Goal: Information Seeking & Learning: Learn about a topic

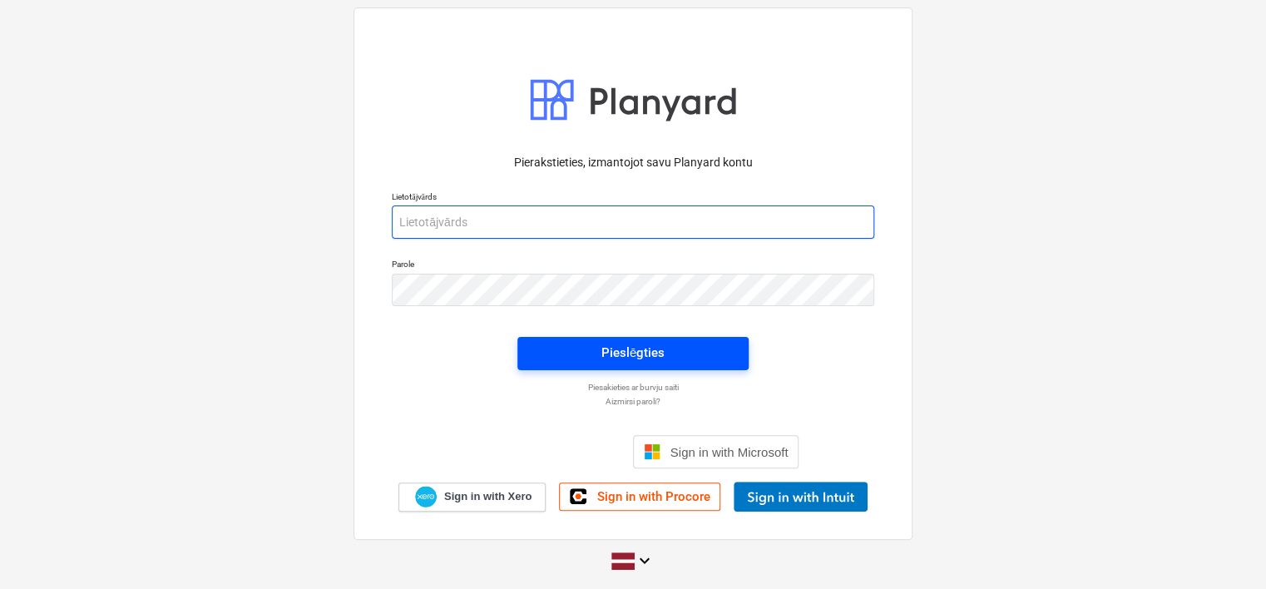
type input "[EMAIL_ADDRESS][PERSON_NAME][DOMAIN_NAME]"
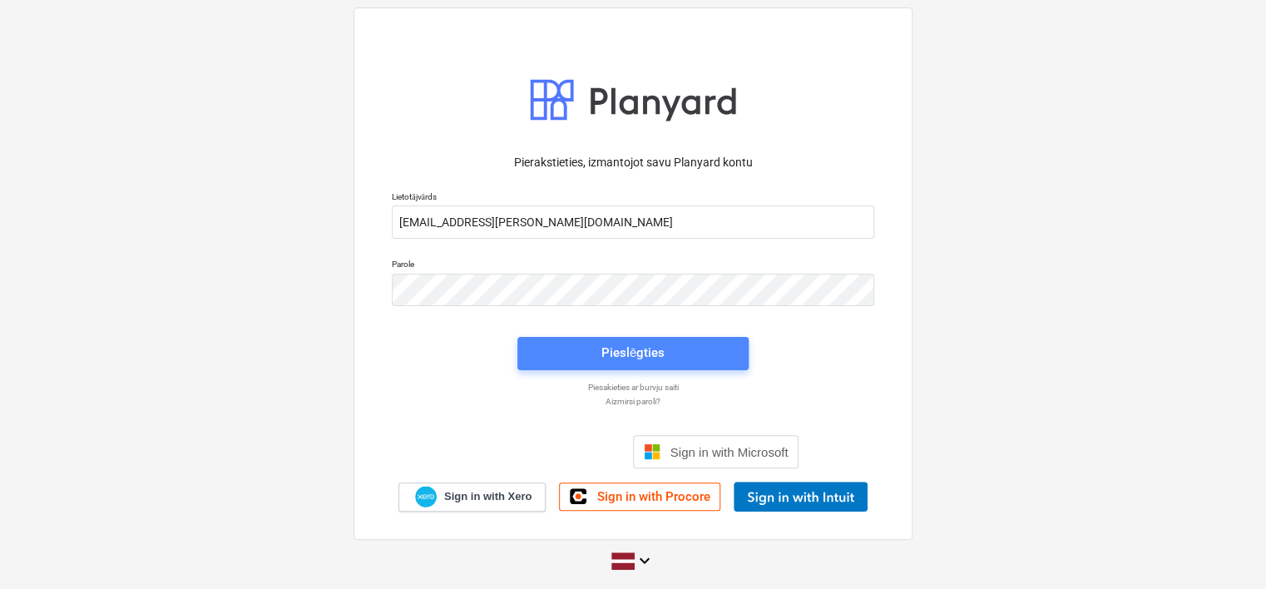
click at [599, 349] on span "Pieslēgties" at bounding box center [632, 353] width 191 height 22
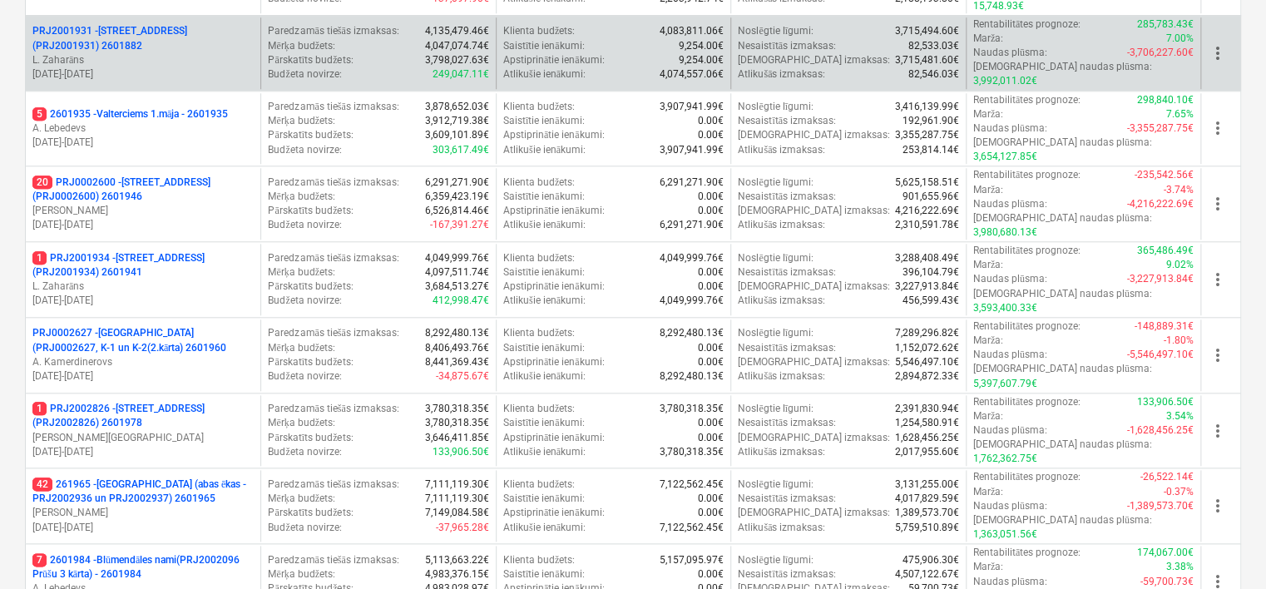
scroll to position [745, 0]
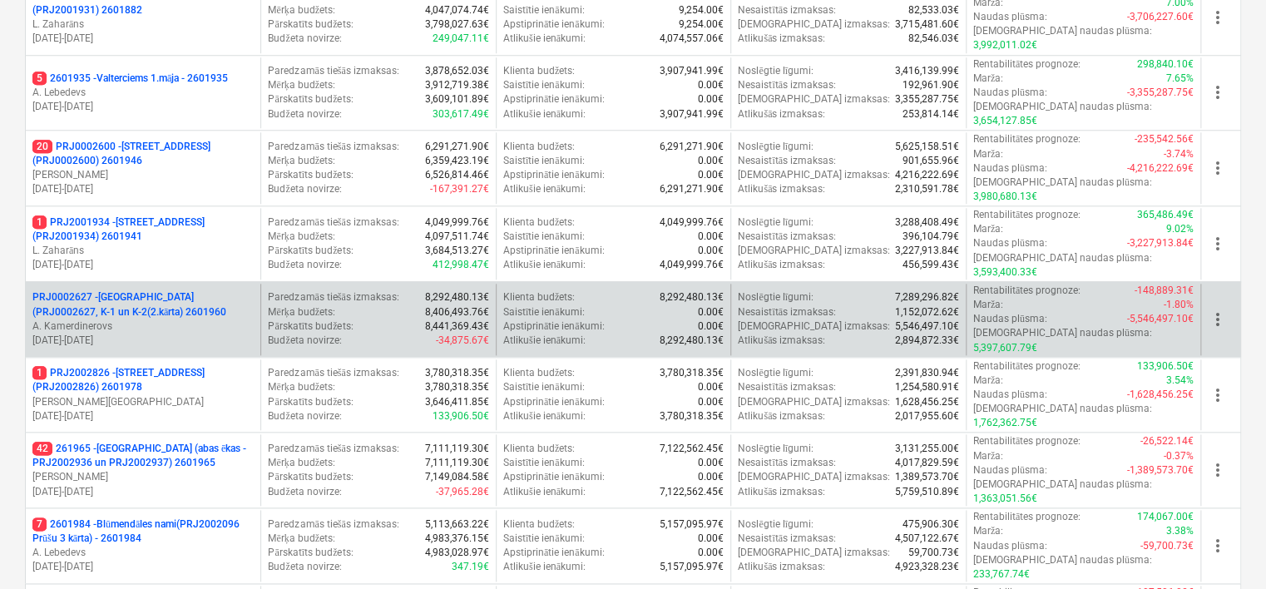
click at [208, 334] on p "[DATE] - [DATE]" at bounding box center [142, 341] width 221 height 14
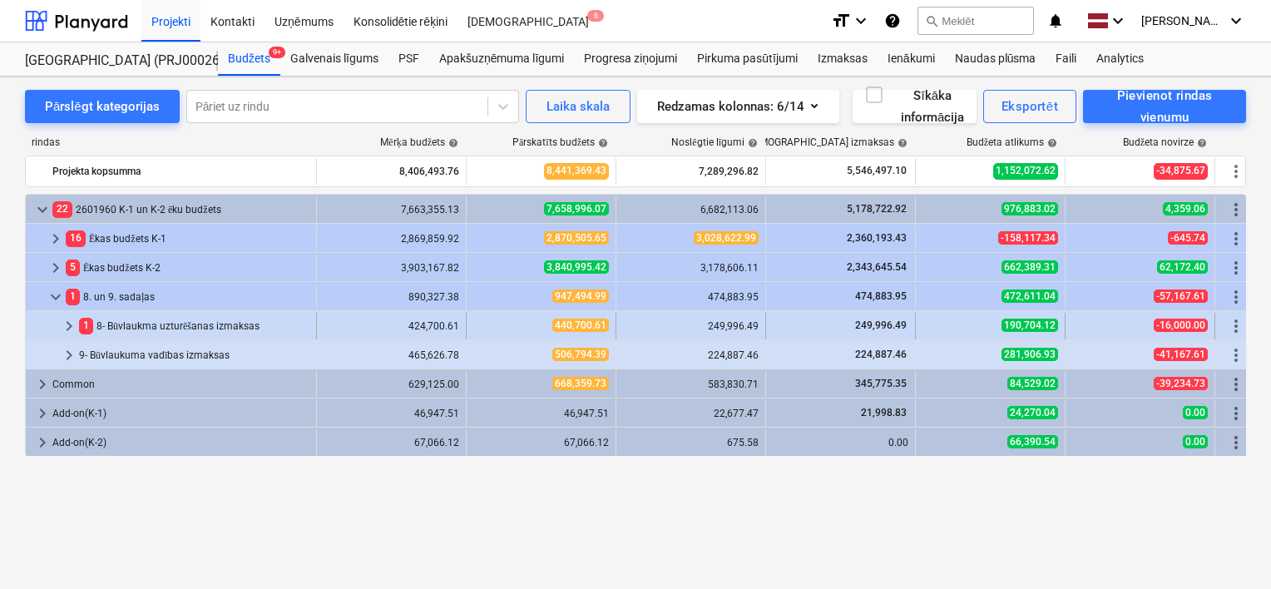
click at [70, 325] on span "keyboard_arrow_right" at bounding box center [69, 326] width 20 height 20
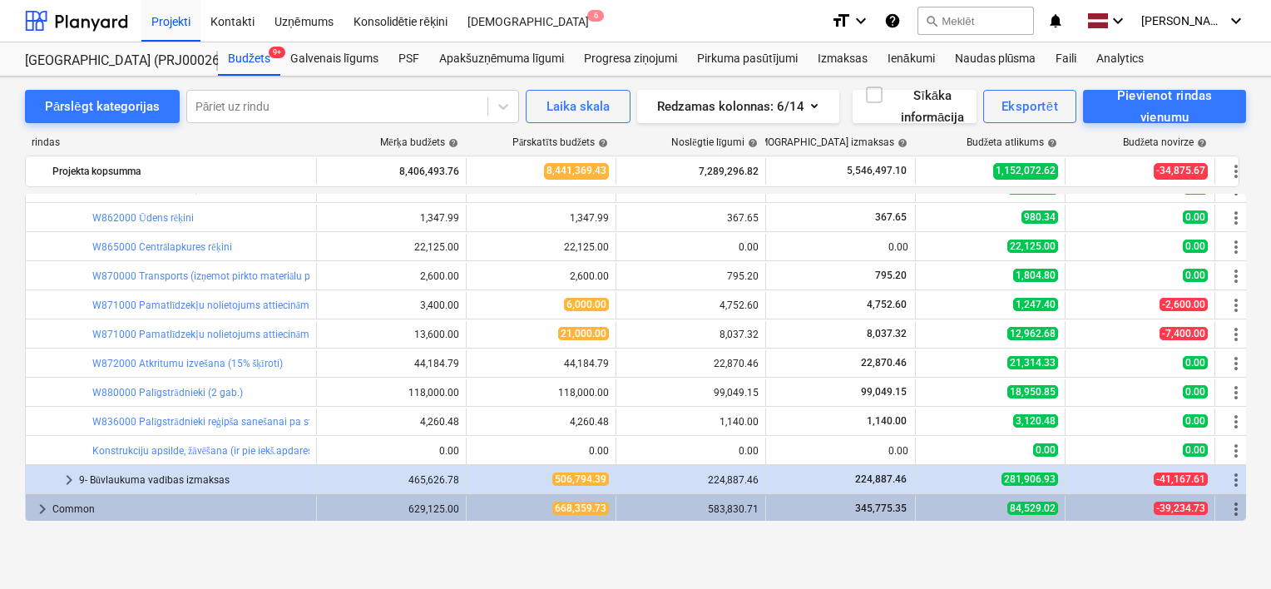
scroll to position [809, 0]
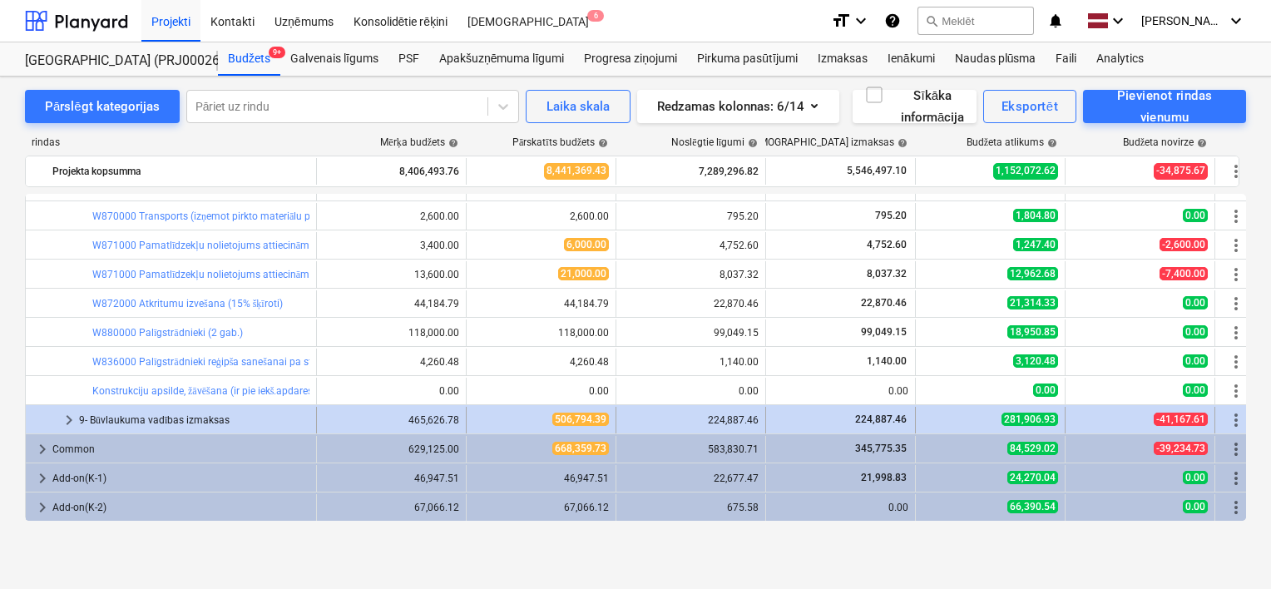
click at [66, 423] on span "keyboard_arrow_right" at bounding box center [69, 420] width 20 height 20
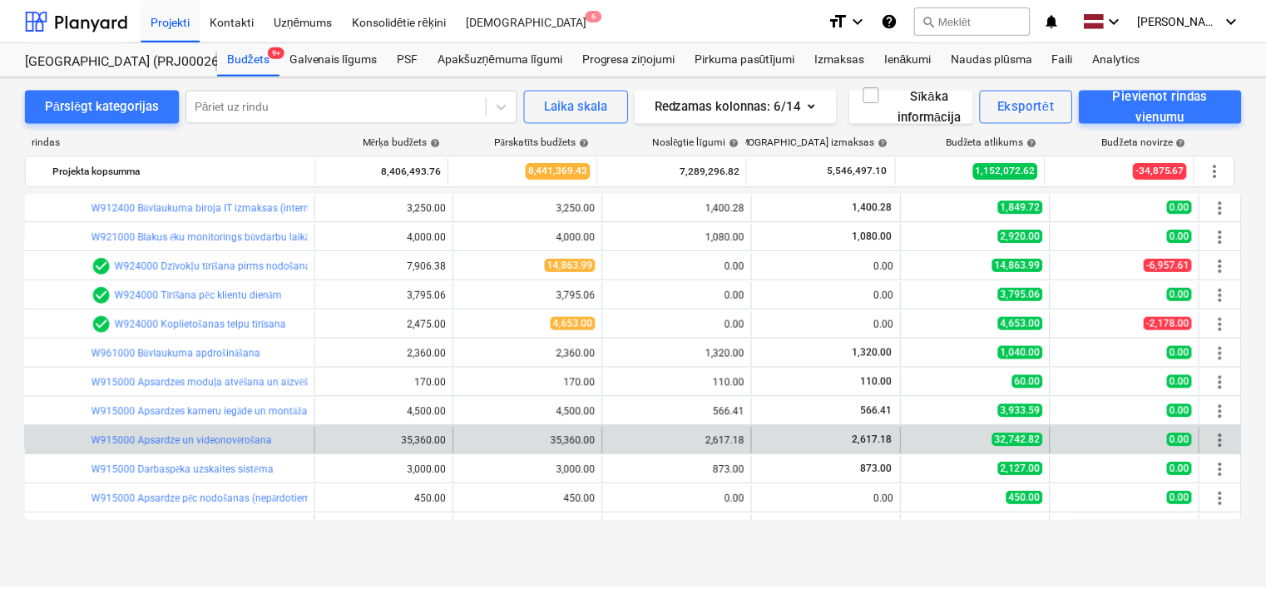
scroll to position [0, 0]
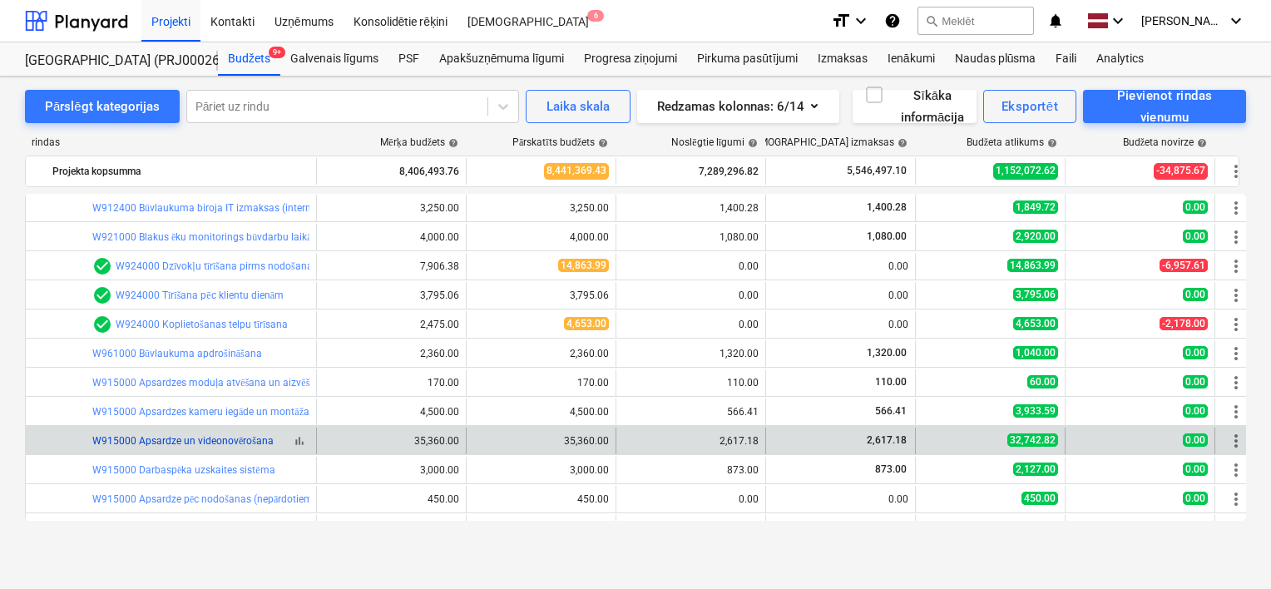
click at [241, 441] on link "W915000 Apsardze un videonovērošana" at bounding box center [182, 441] width 181 height 12
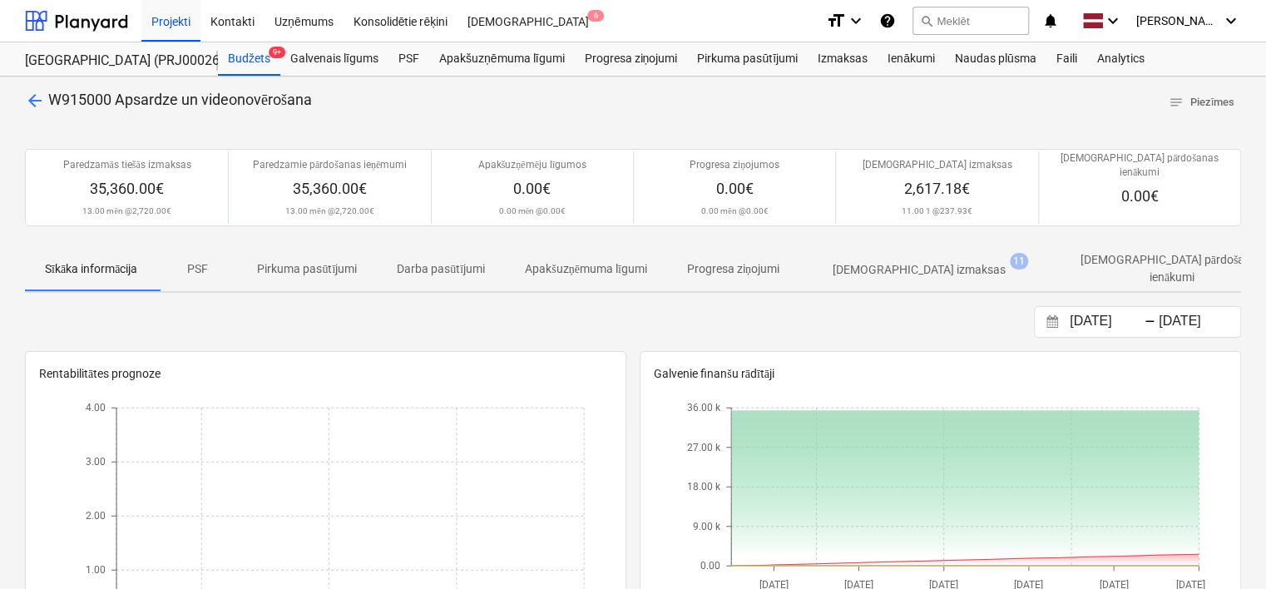
click at [909, 261] on p "[DEMOGRAPHIC_DATA] izmaksas" at bounding box center [919, 269] width 173 height 17
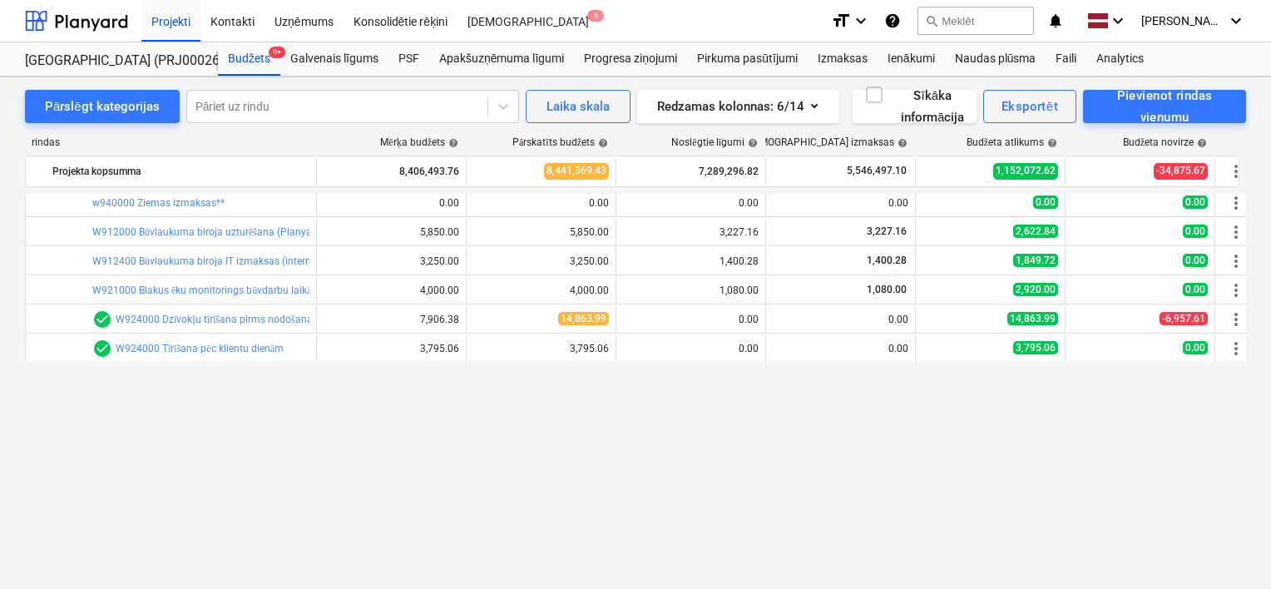
scroll to position [975, 0]
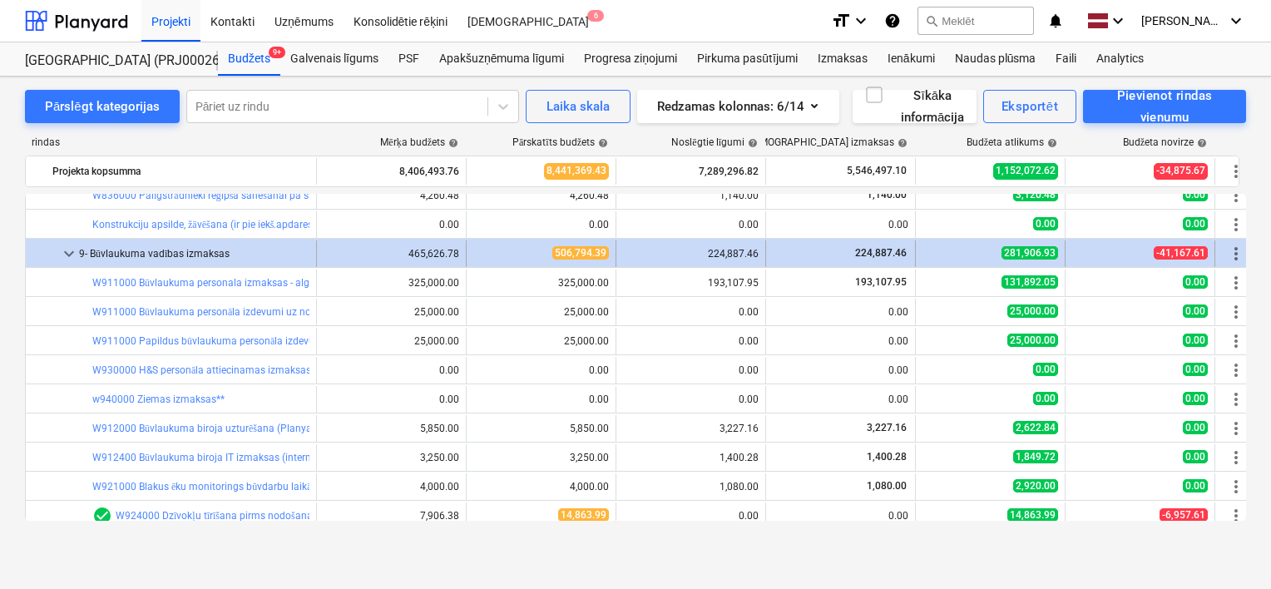
click at [62, 253] on span "keyboard_arrow_down" at bounding box center [69, 254] width 20 height 20
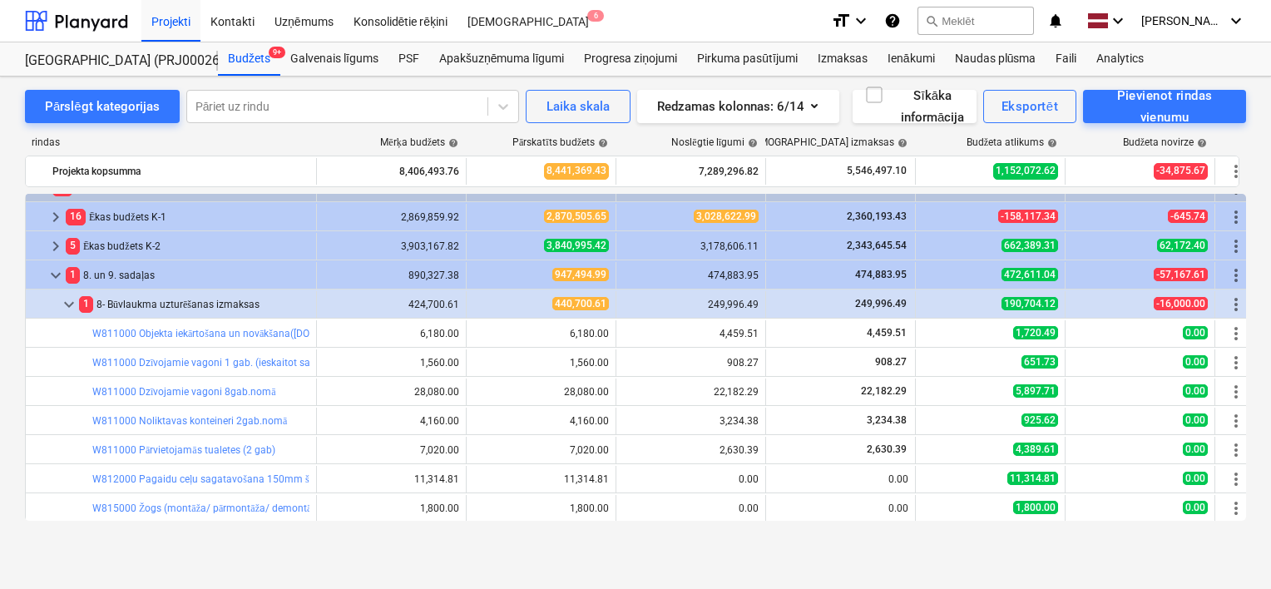
scroll to position [0, 0]
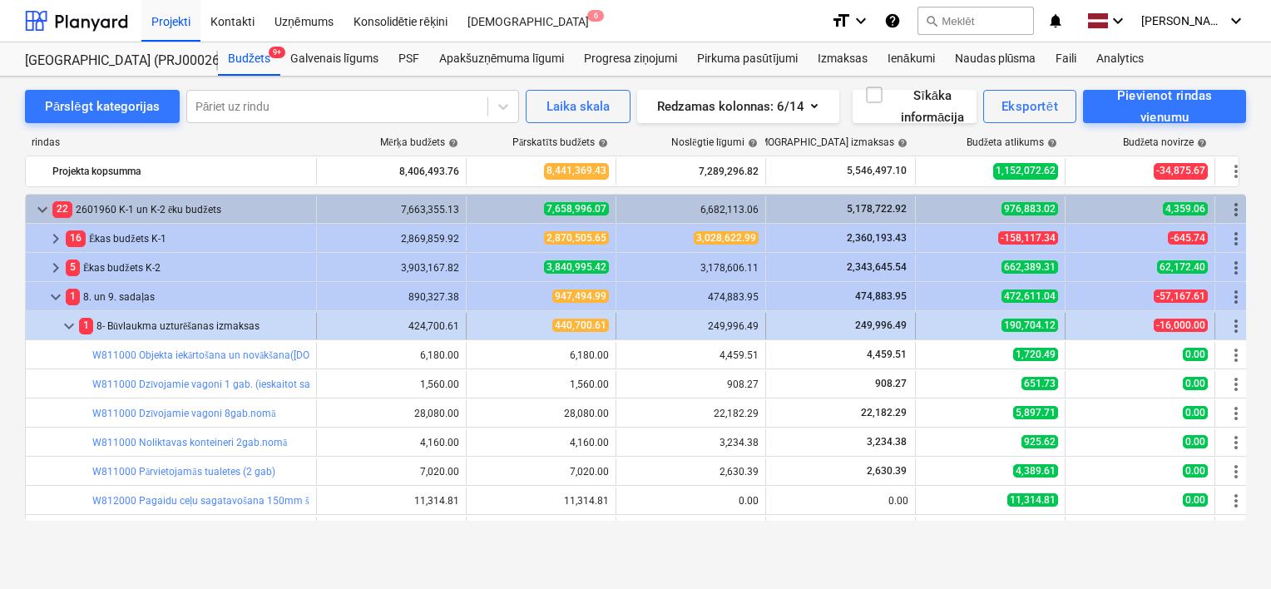
click at [67, 326] on span "keyboard_arrow_down" at bounding box center [69, 326] width 20 height 20
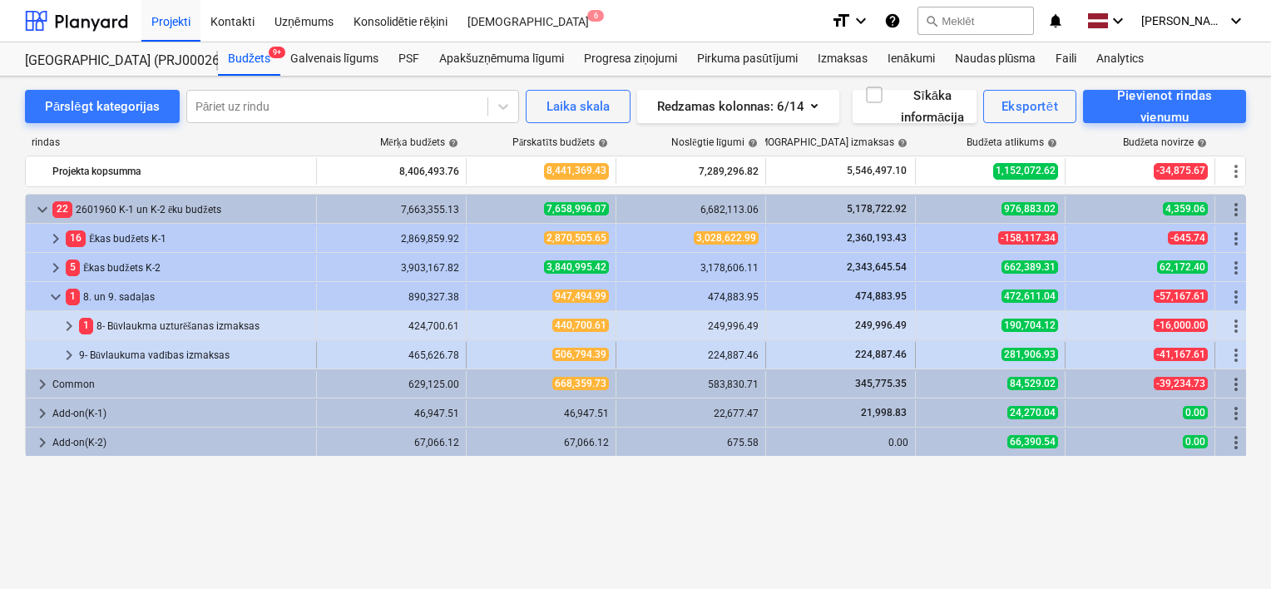
click at [69, 356] on span "keyboard_arrow_right" at bounding box center [69, 355] width 20 height 20
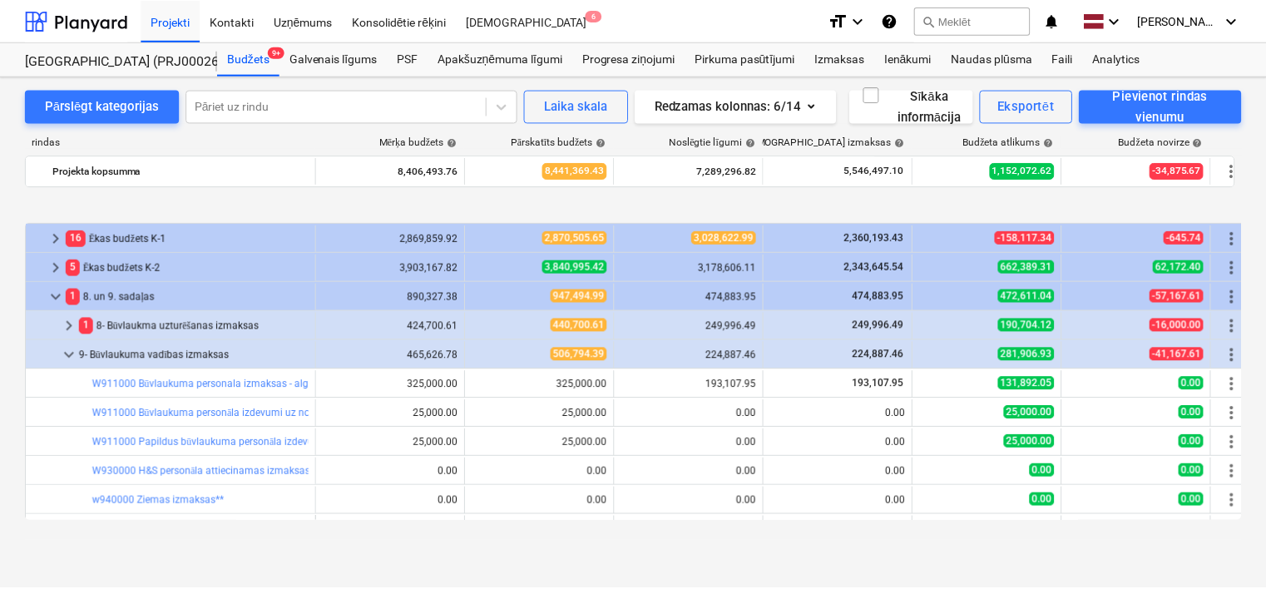
scroll to position [83, 0]
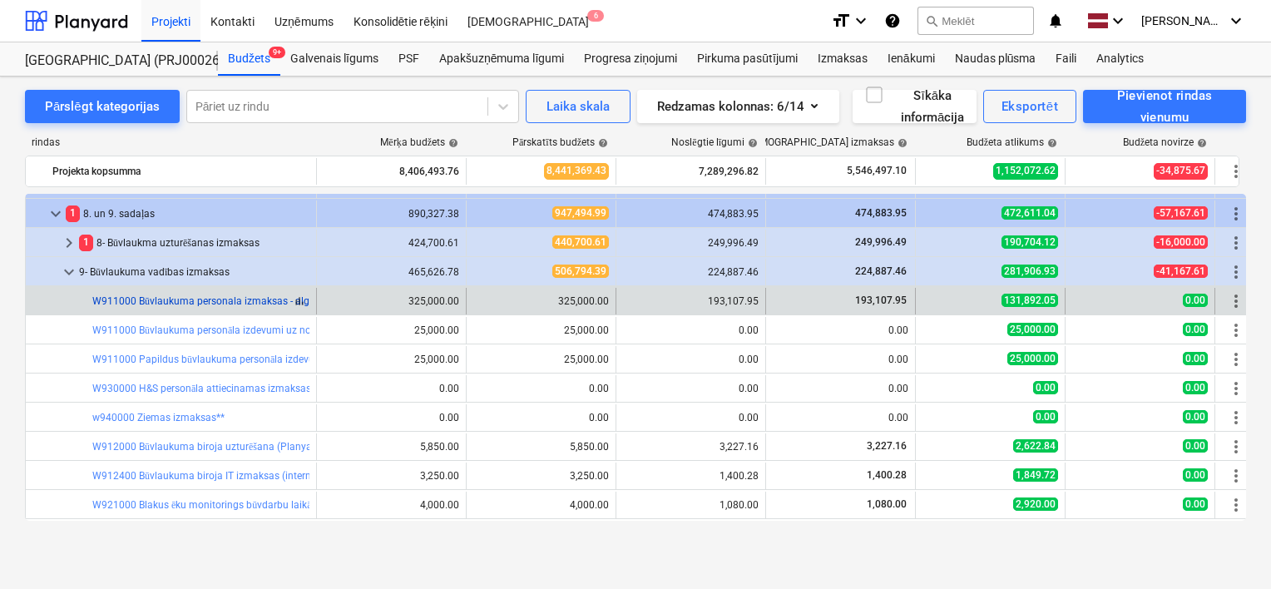
click at [280, 299] on link "W911000 Būvlaukuma personala izmaksas - algas, apdrošināšana, transports, mob.[…" at bounding box center [396, 301] width 608 height 12
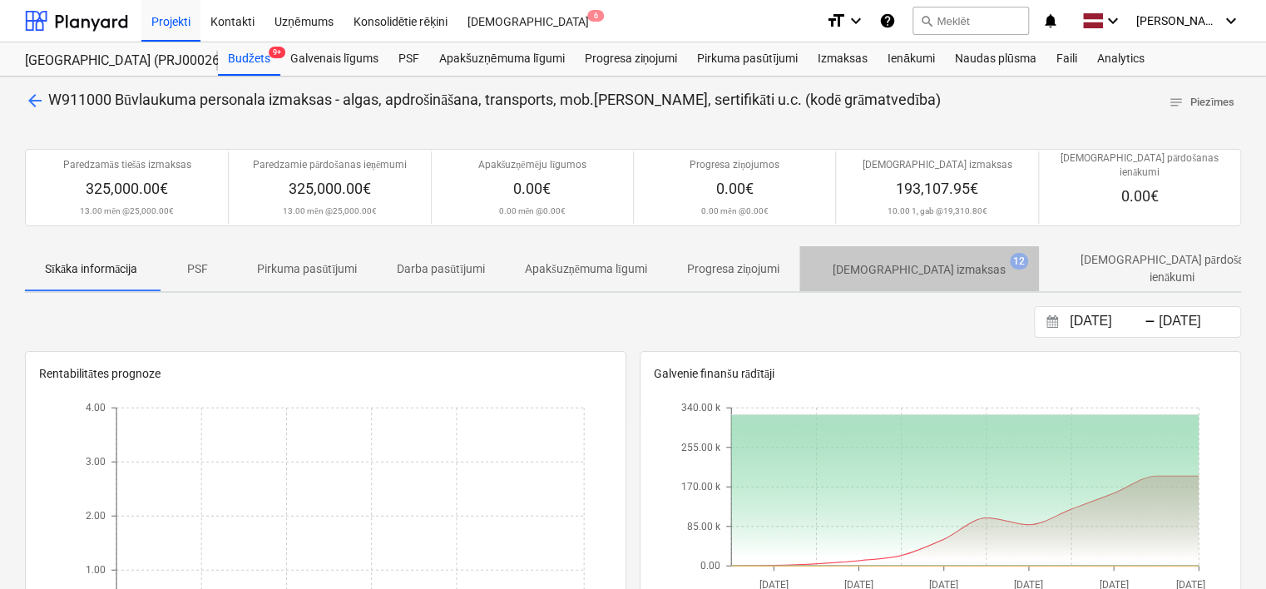
click at [951, 261] on p "[DEMOGRAPHIC_DATA] izmaksas" at bounding box center [919, 269] width 173 height 17
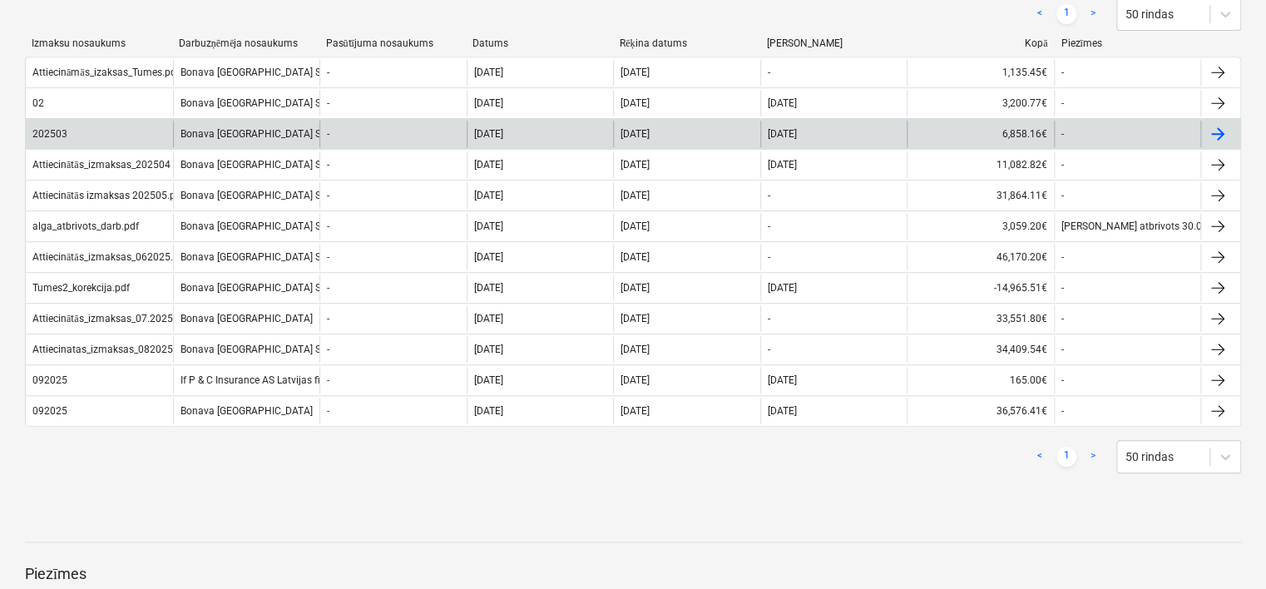
scroll to position [416, 0]
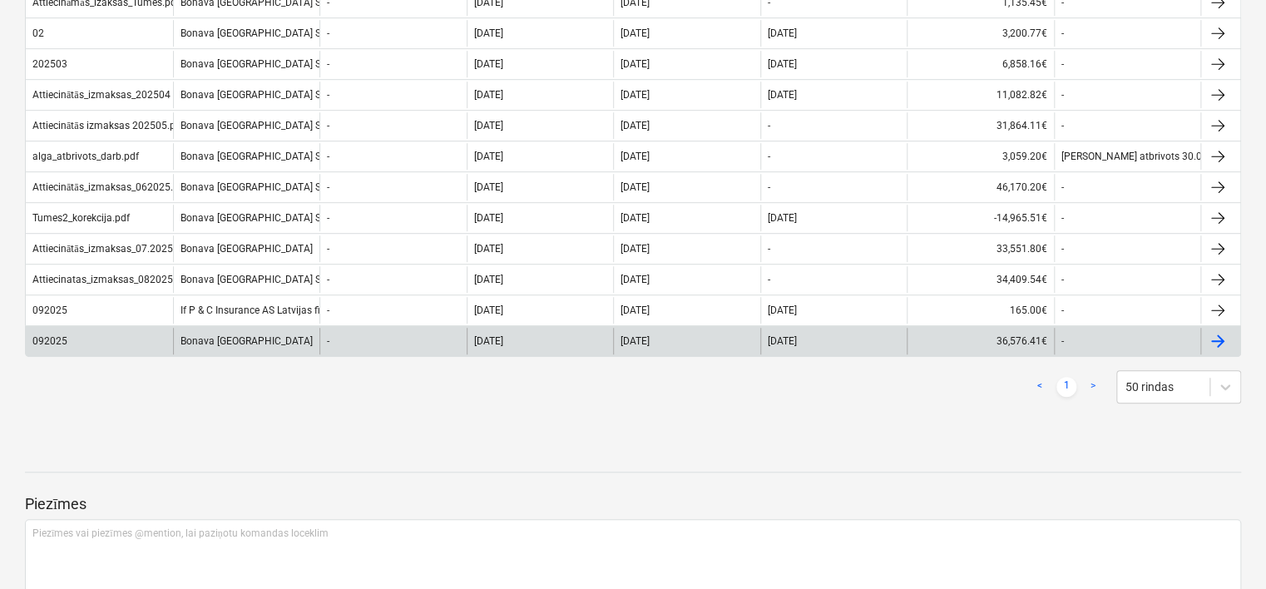
click at [982, 328] on div "36,576.41€" at bounding box center [980, 341] width 147 height 27
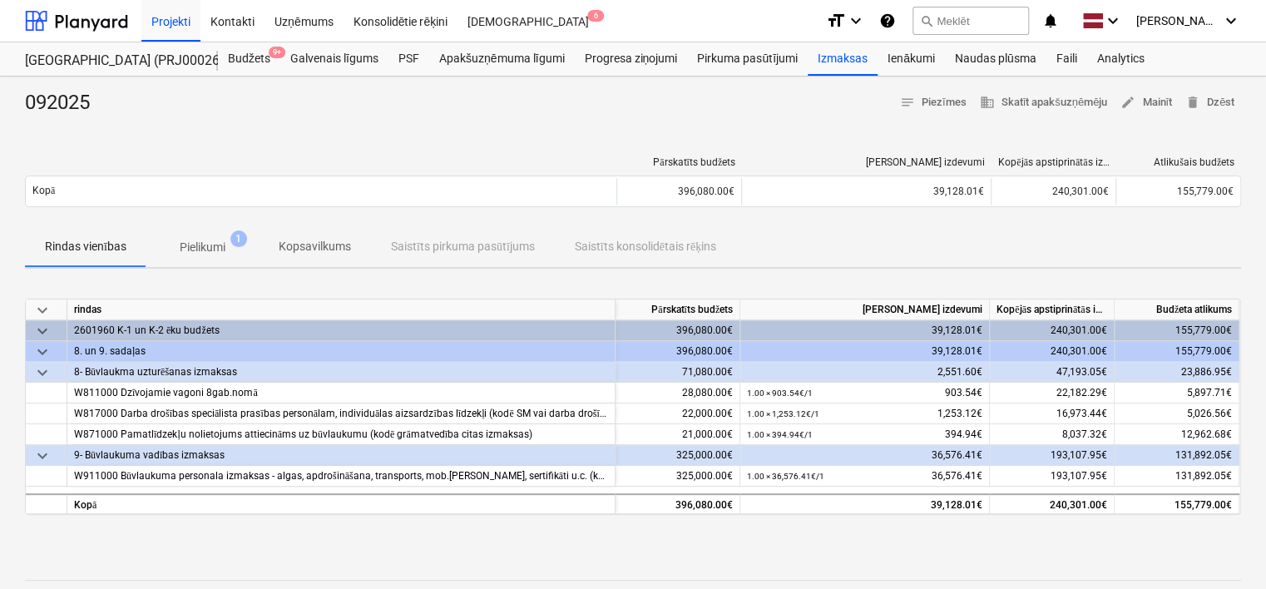
click at [217, 249] on p "Pielikumi" at bounding box center [203, 247] width 46 height 17
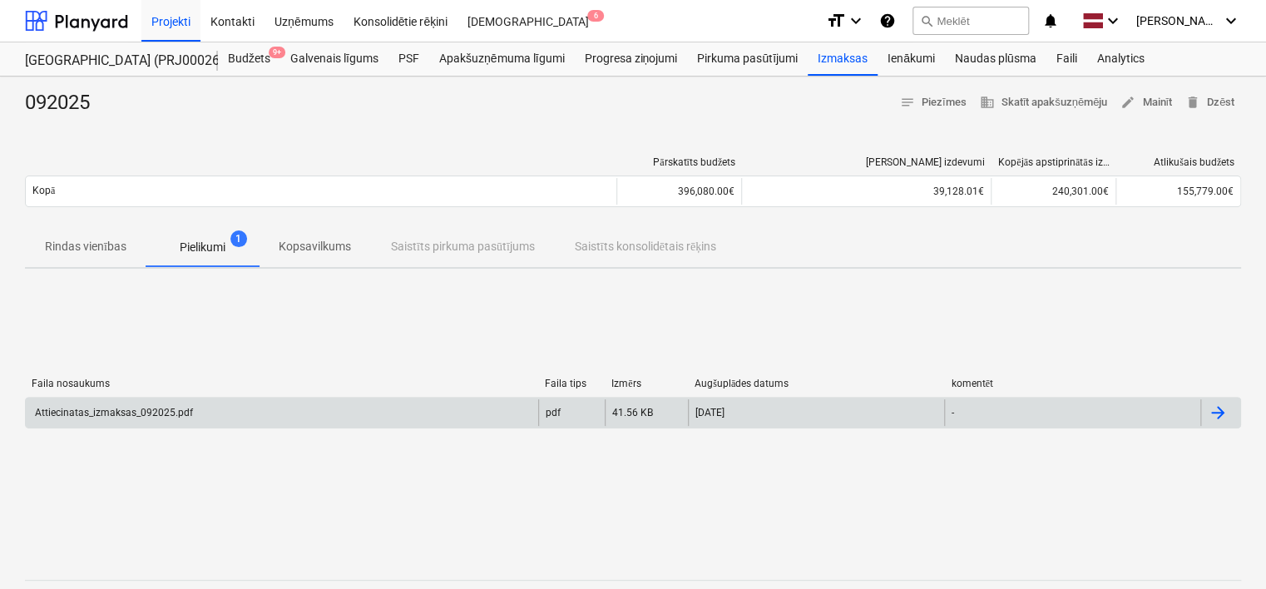
click at [404, 403] on div "Attiecinatas_izmaksas_092025.pdf" at bounding box center [282, 412] width 512 height 27
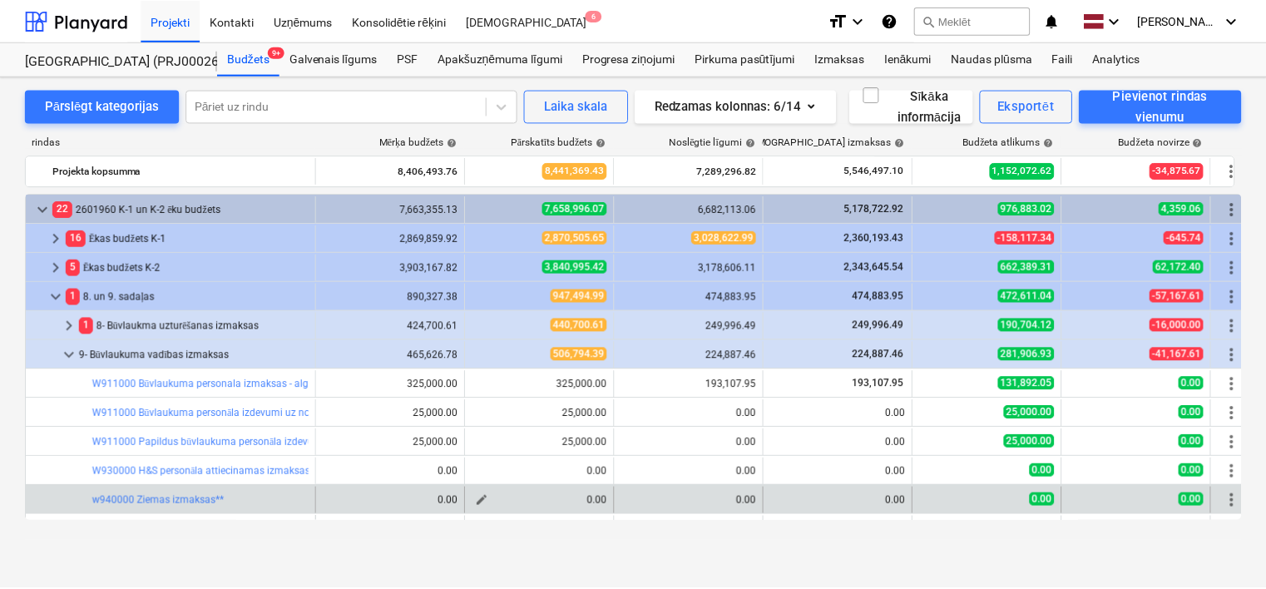
scroll to position [83, 0]
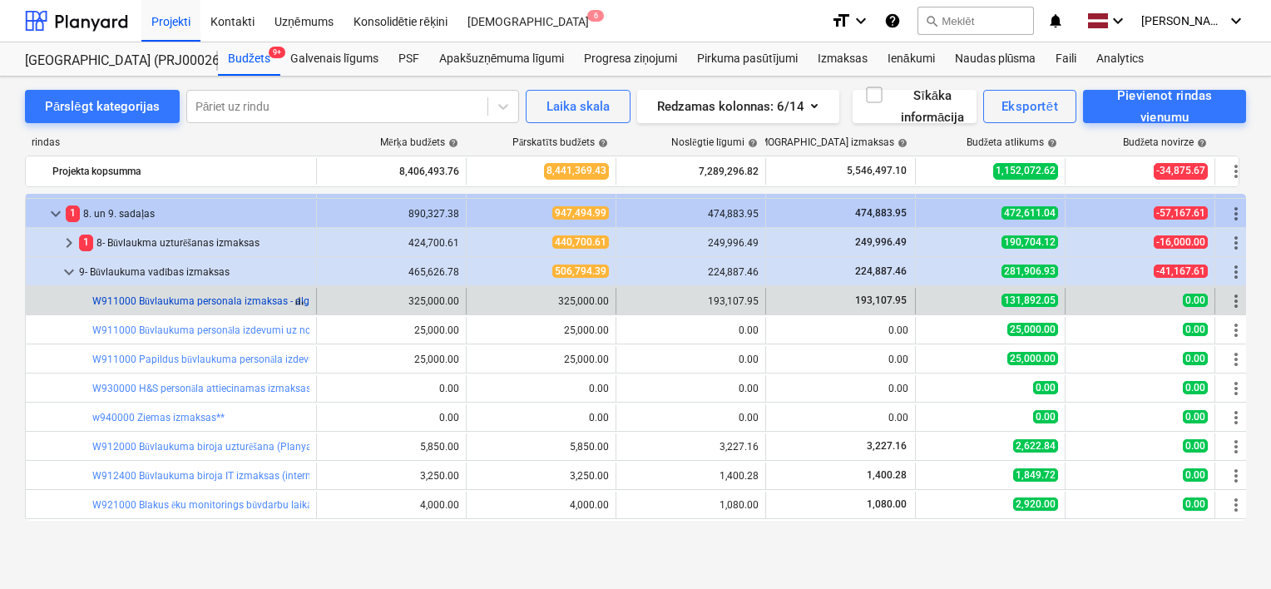
click at [273, 301] on link "W911000 Būvlaukuma personala izmaksas - algas, apdrošināšana, transports, mob.[…" at bounding box center [396, 301] width 608 height 12
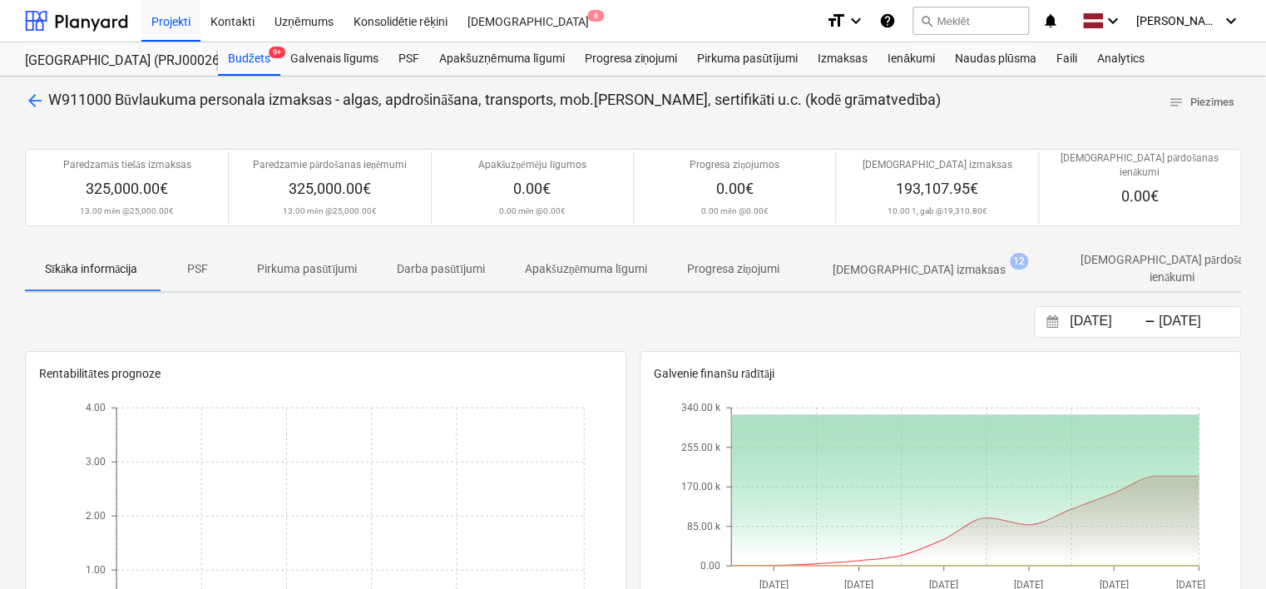
click at [950, 246] on button "[DEMOGRAPHIC_DATA] izmaksas 12" at bounding box center [919, 268] width 240 height 45
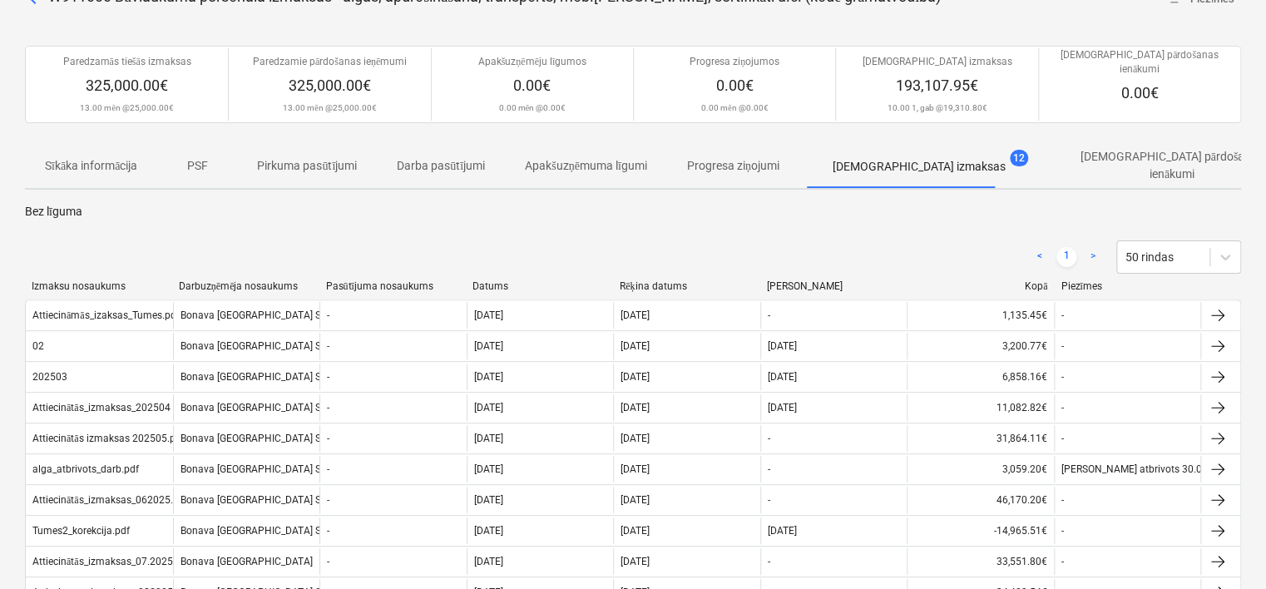
scroll to position [83, 0]
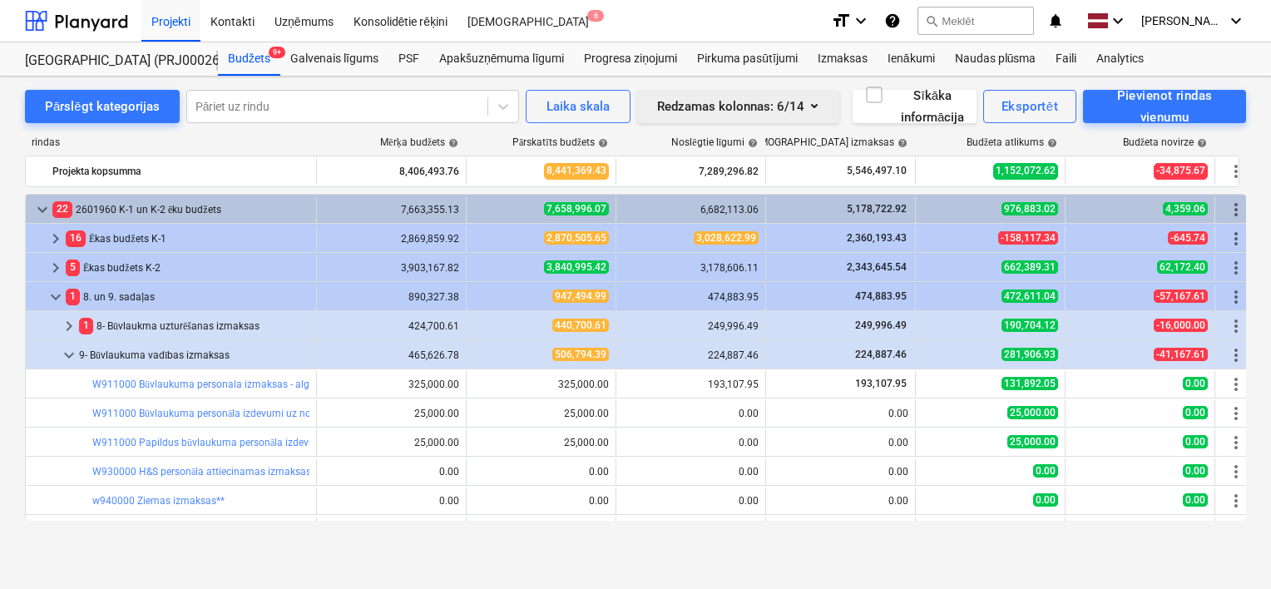
scroll to position [83, 0]
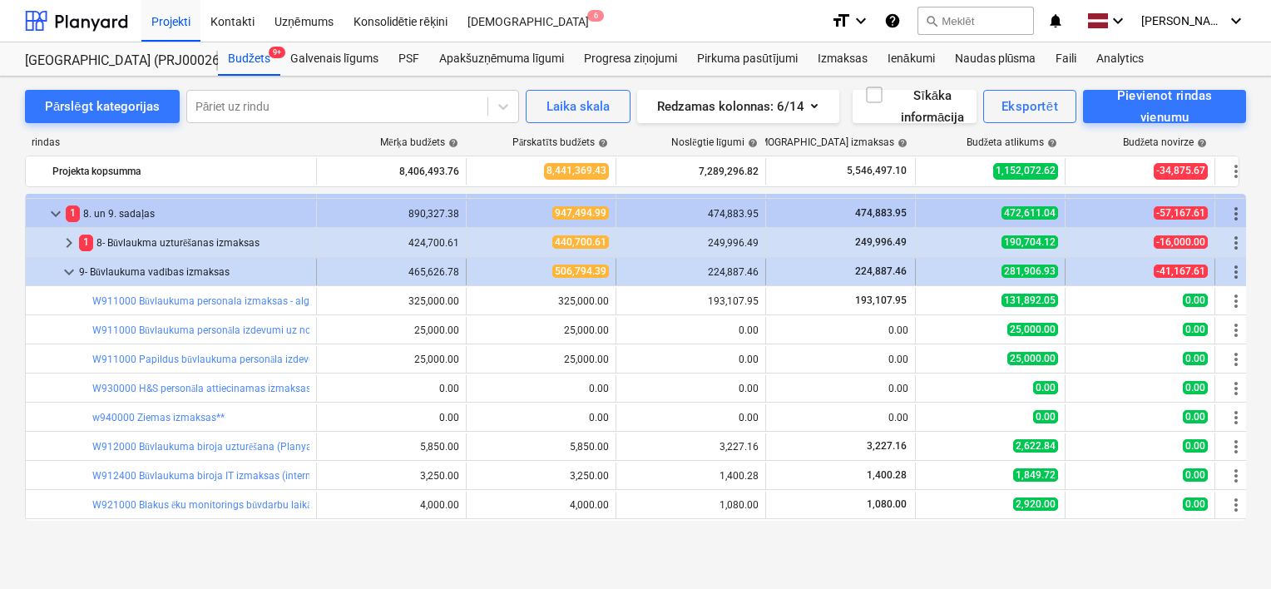
click at [70, 272] on span "keyboard_arrow_down" at bounding box center [69, 272] width 20 height 20
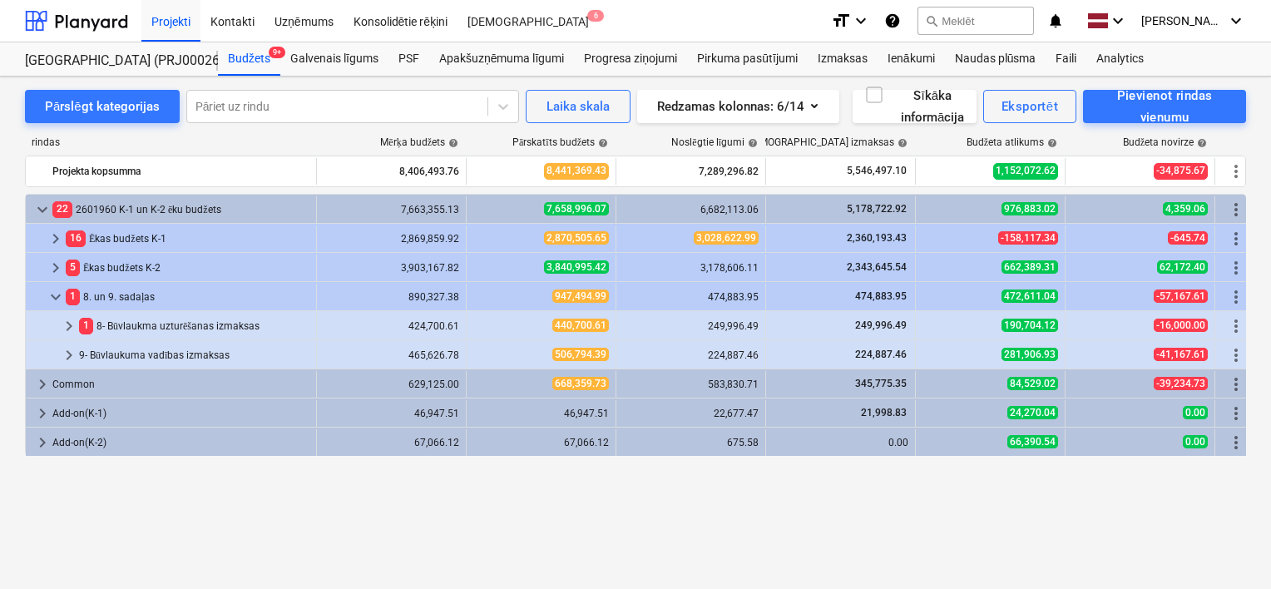
scroll to position [0, 0]
